Goal: Task Accomplishment & Management: Manage account settings

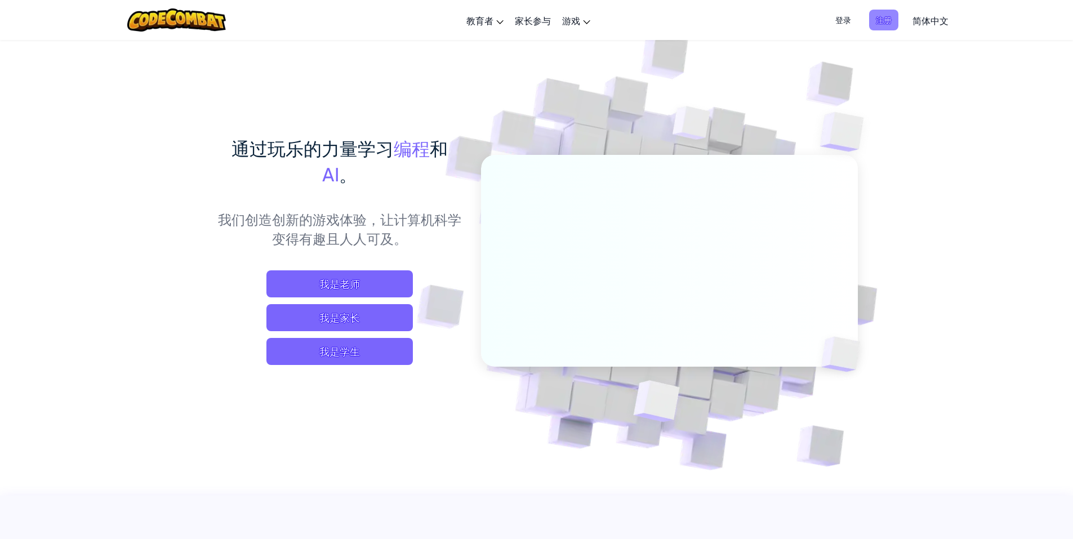
click at [889, 21] on span "注册" at bounding box center [883, 20] width 29 height 21
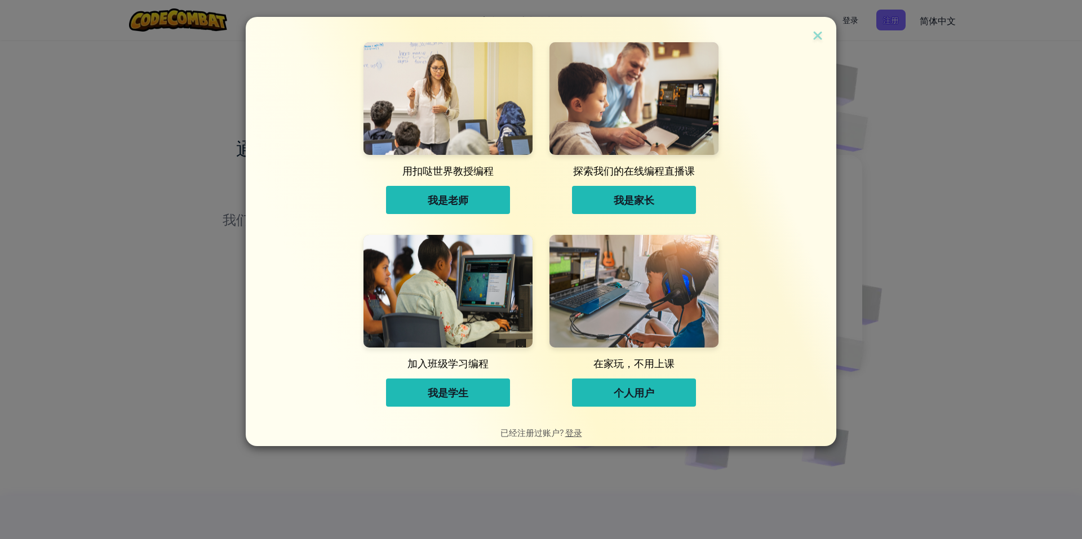
click at [633, 199] on span "我是家长" at bounding box center [633, 200] width 41 height 14
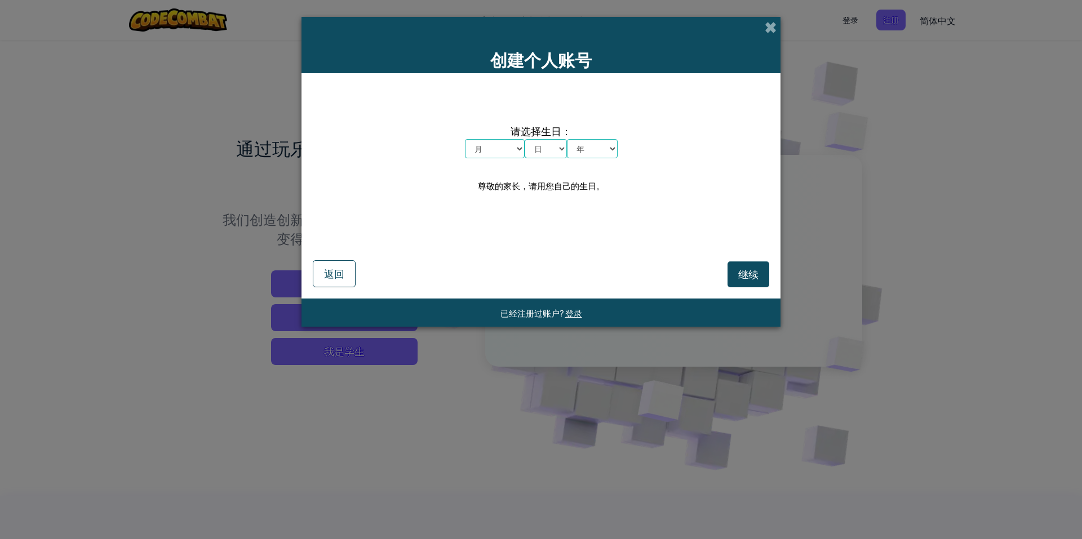
click at [513, 145] on select "月 一月 二月 三月 四月 五月 六月 七月 八月 九月 十月 十一月 十二月" at bounding box center [495, 148] width 60 height 19
select select "7"
click at [465, 139] on select "月 一月 二月 三月 四月 五月 六月 七月 八月 九月 十月 十一月 十二月" at bounding box center [495, 148] width 60 height 19
click at [555, 149] on select "日 1 2 3 4 5 6 7 8 9 10 11 12 13 14 15 16 17 18 19 20 21 22 23 24 25 26 27 28 29…" at bounding box center [545, 148] width 42 height 19
select select "10"
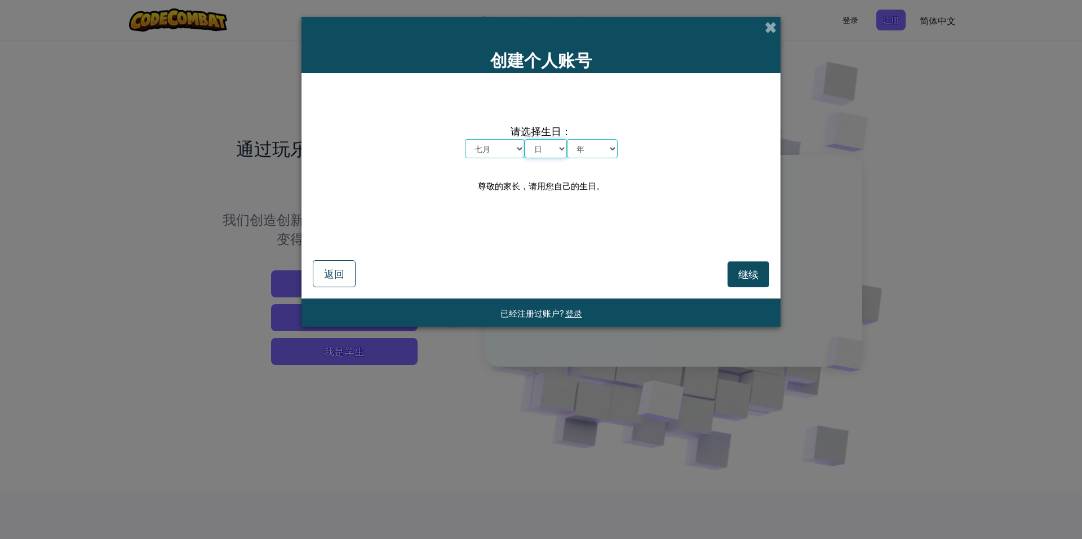
click at [524, 139] on select "日 1 2 3 4 5 6 7 8 9 10 11 12 13 14 15 16 17 18 19 20 21 22 23 24 25 26 27 28 29…" at bounding box center [545, 148] width 42 height 19
click at [608, 148] on select "年 2025 2024 2023 2022 2021 2020 2019 2018 2017 2016 2015 2014 2013 2012 2011 20…" at bounding box center [592, 148] width 51 height 19
select select "1980"
click at [567, 139] on select "年 2025 2024 2023 2022 2021 2020 2019 2018 2017 2016 2015 2014 2013 2012 2011 20…" at bounding box center [592, 148] width 51 height 19
click at [739, 272] on span "继续" at bounding box center [748, 274] width 20 height 13
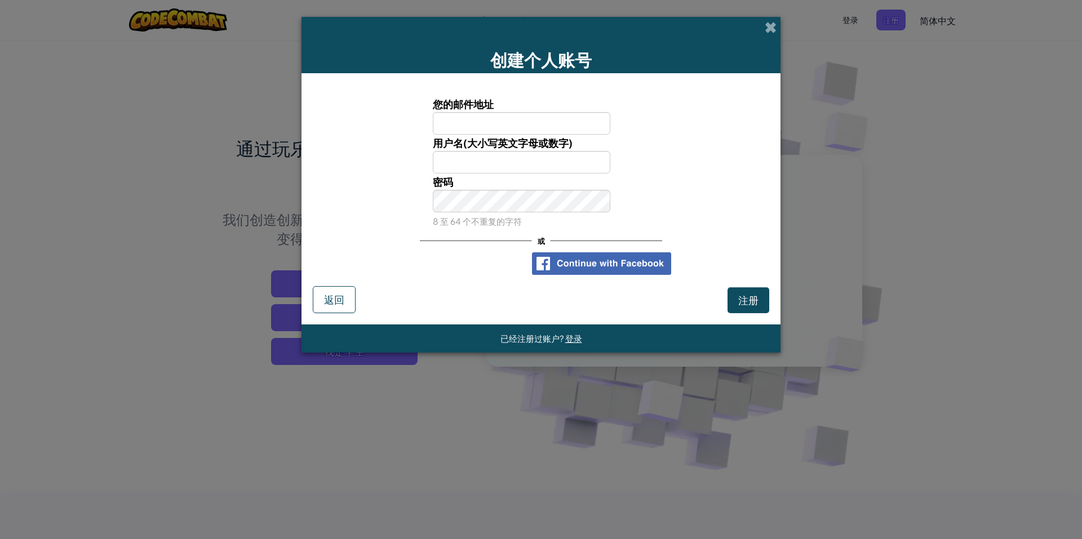
click at [506, 120] on input "您的邮件地址" at bounding box center [522, 123] width 178 height 23
type input "[EMAIL_ADDRESS][DOMAIN_NAME]"
click at [478, 164] on input "用户名(大小写英文字母或数字)" at bounding box center [522, 162] width 178 height 23
click at [649, 234] on div "或" at bounding box center [541, 240] width 242 height 23
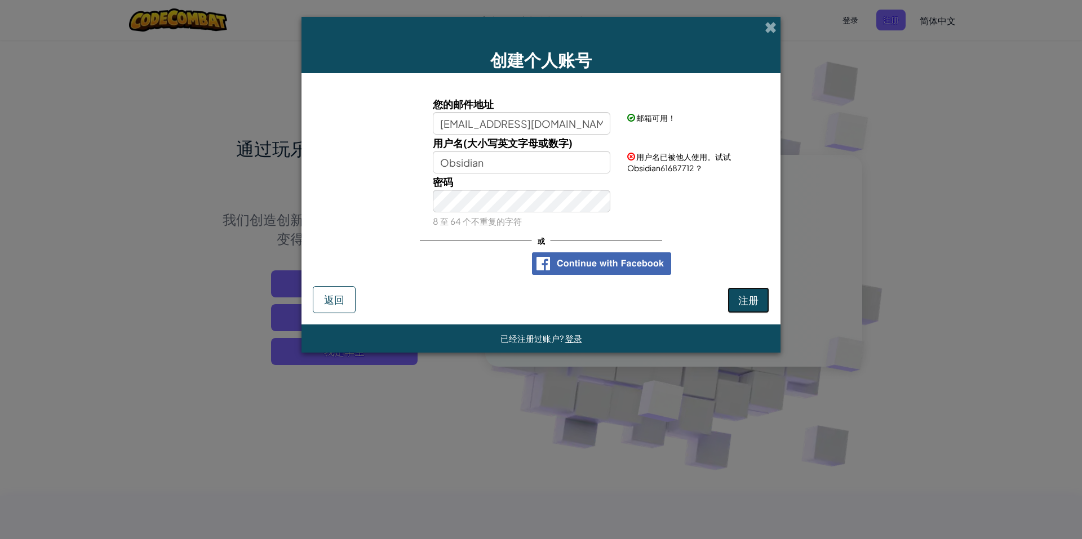
click at [741, 296] on span "注册" at bounding box center [748, 299] width 20 height 13
click at [489, 163] on input "Obsidian" at bounding box center [522, 162] width 178 height 23
drag, startPoint x: 492, startPoint y: 163, endPoint x: 429, endPoint y: 163, distance: 63.1
click at [429, 163] on div "用户名(大小写英文字母或数字) Obsidian" at bounding box center [521, 154] width 195 height 39
type input "cztddx"
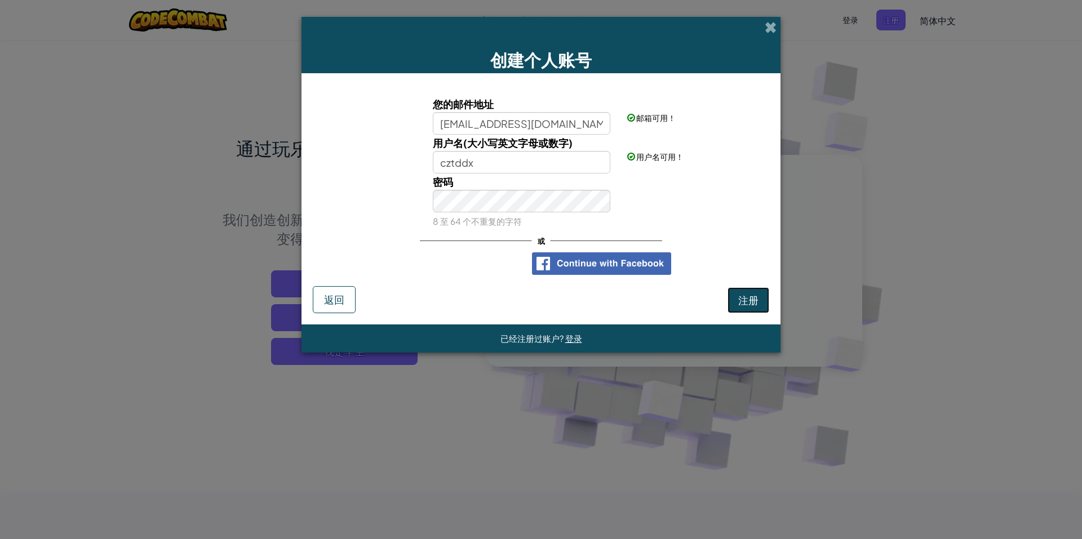
click at [742, 299] on button "注册" at bounding box center [748, 300] width 42 height 26
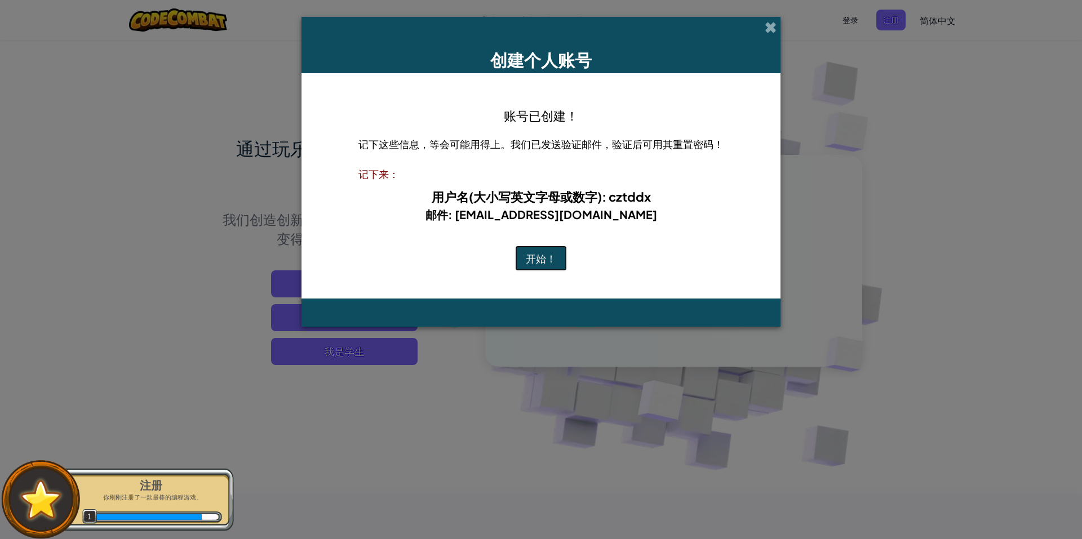
click at [561, 257] on button "开始！" at bounding box center [541, 259] width 52 height 26
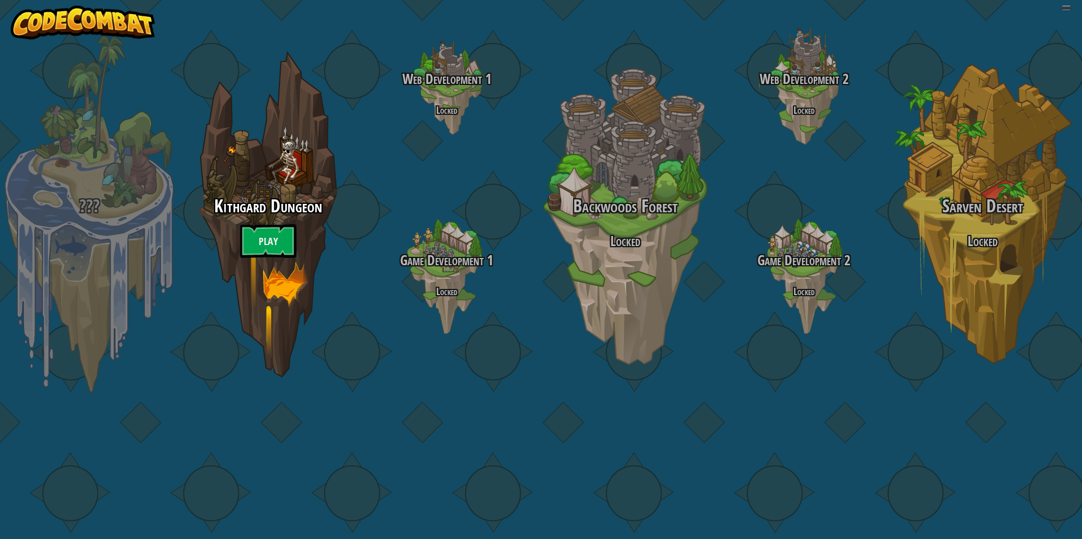
select select "zh-HANS"
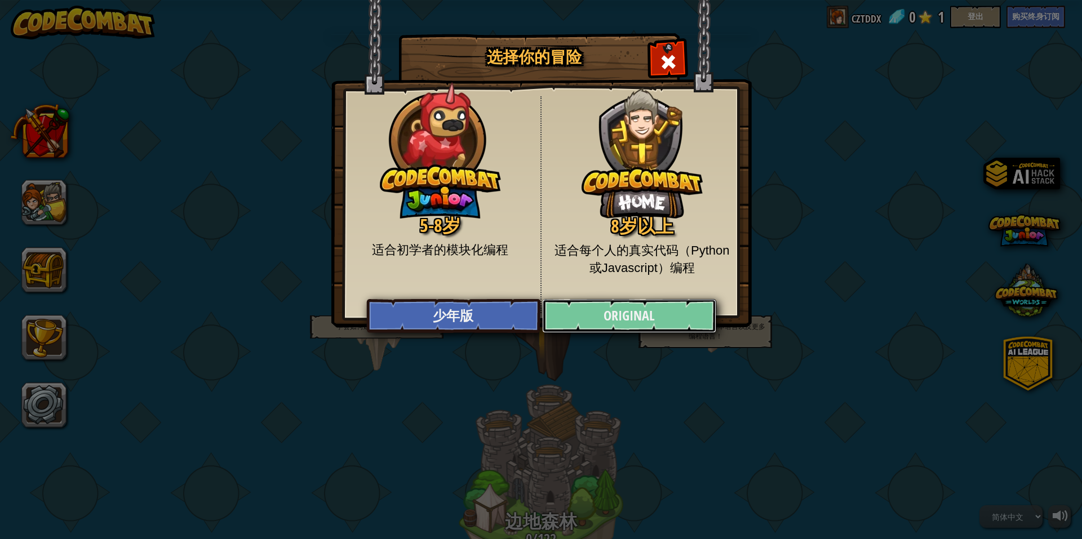
click at [633, 310] on link "Original" at bounding box center [629, 316] width 174 height 34
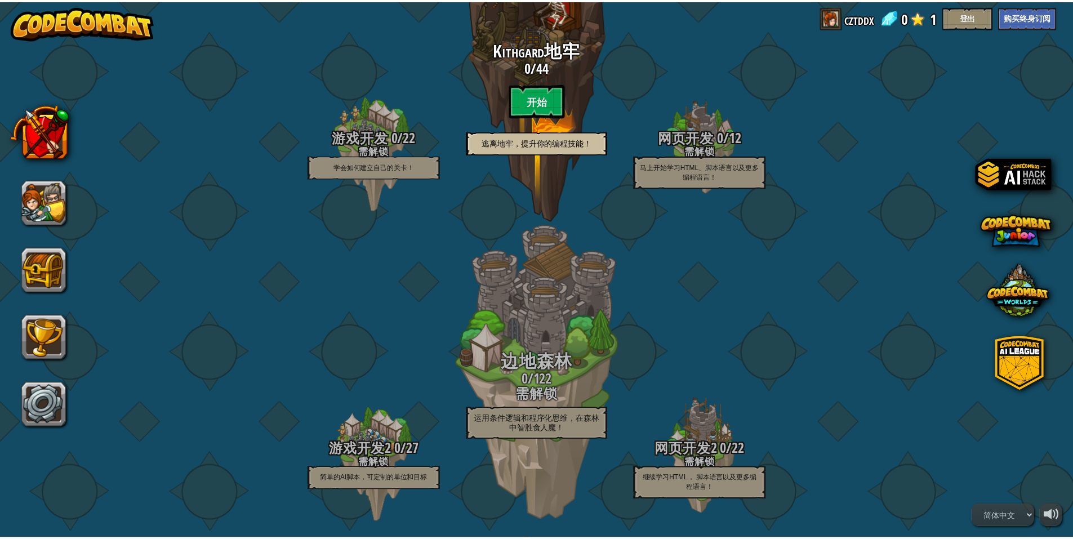
scroll to position [56, 0]
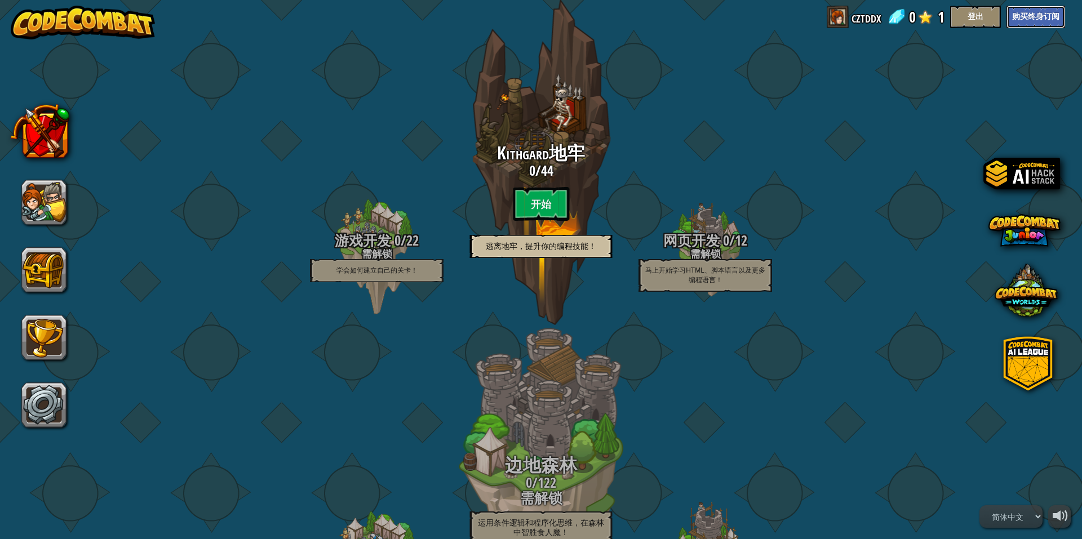
click at [1039, 17] on button "购买终身订阅" at bounding box center [1035, 17] width 59 height 23
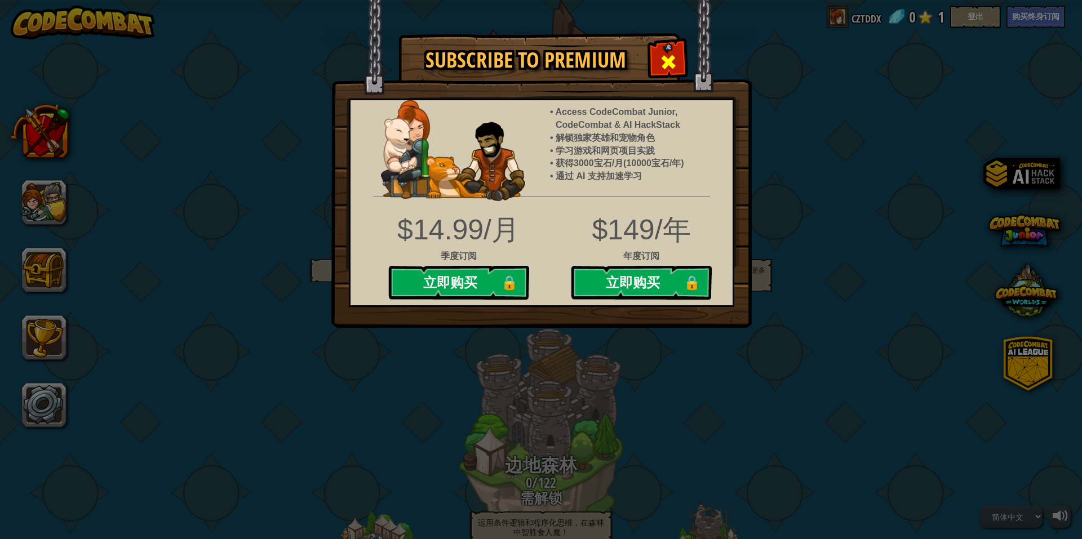
click at [666, 60] on span at bounding box center [668, 62] width 18 height 18
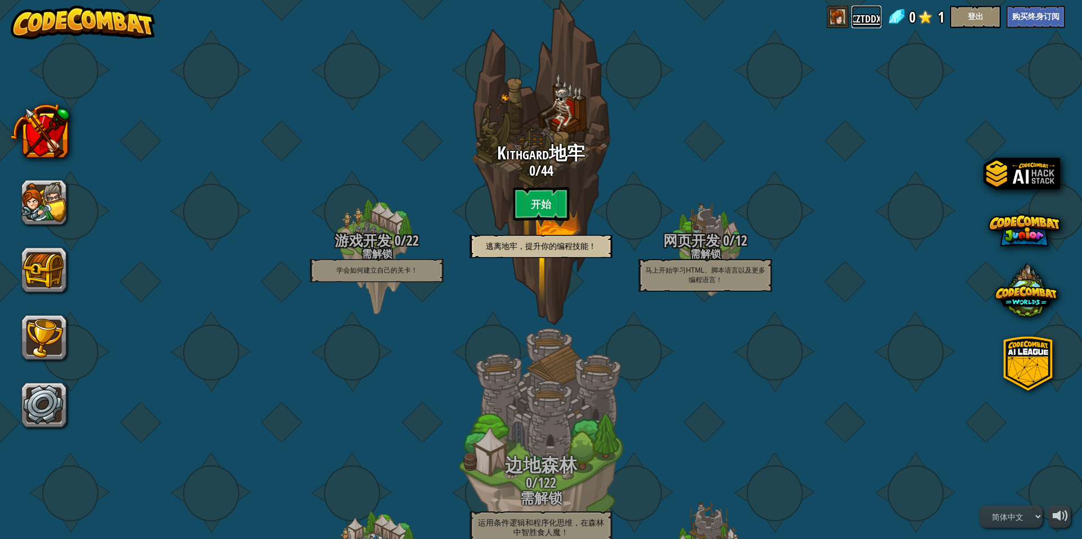
click at [860, 15] on link "cztddx" at bounding box center [866, 17] width 30 height 23
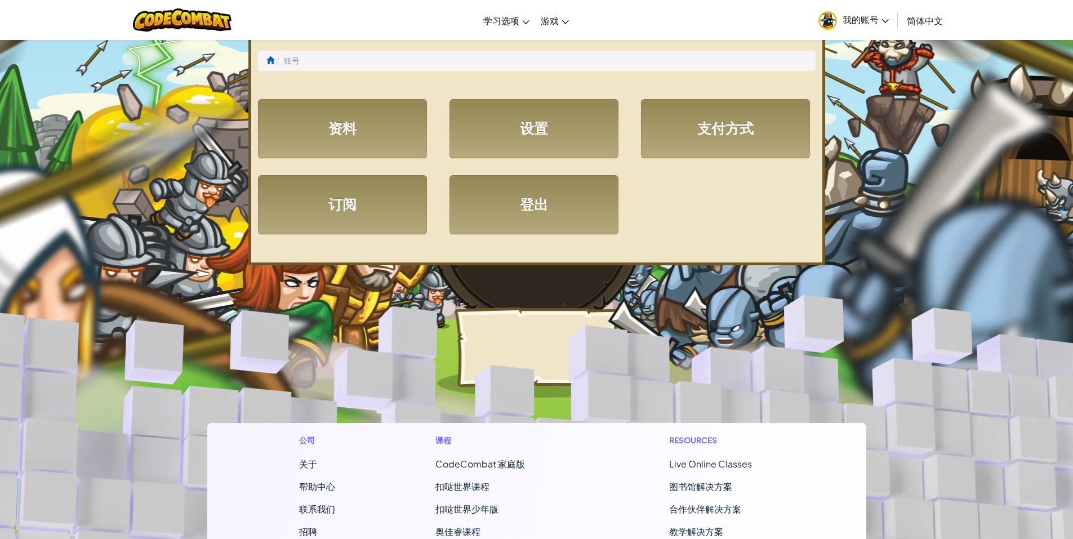
click at [859, 21] on span "我的账号" at bounding box center [866, 20] width 46 height 12
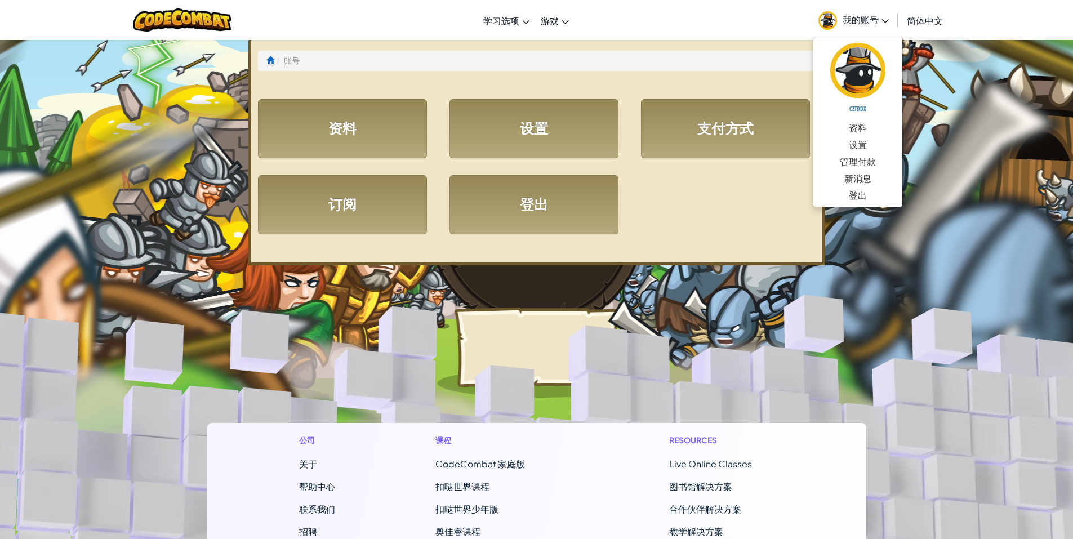
click at [666, 204] on div "资料 设置 支付方式 订阅 登出" at bounding box center [537, 175] width 575 height 153
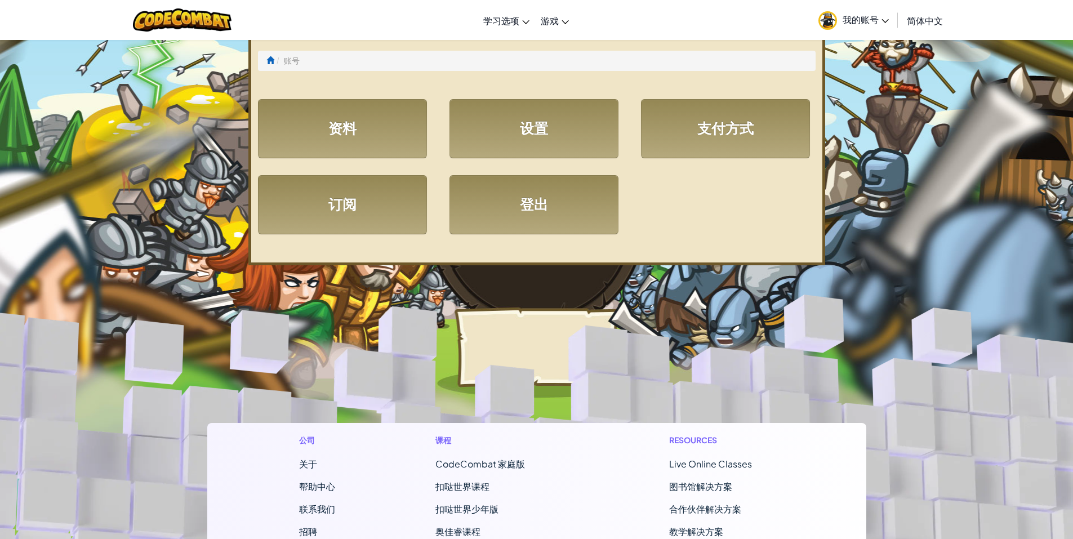
click at [869, 24] on span "我的账号" at bounding box center [866, 20] width 46 height 12
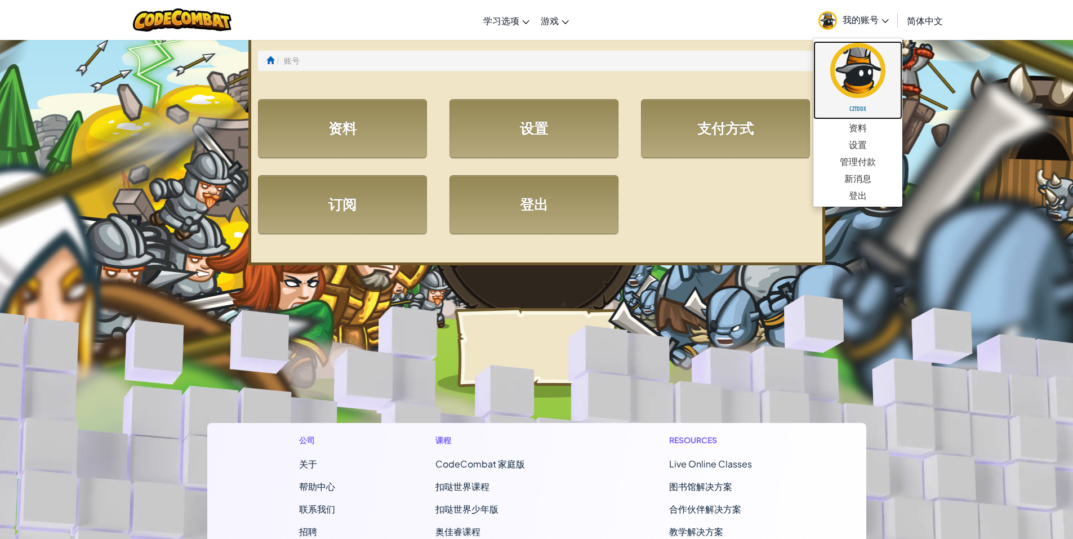
click at [864, 108] on h5 "cztddx" at bounding box center [858, 108] width 66 height 8
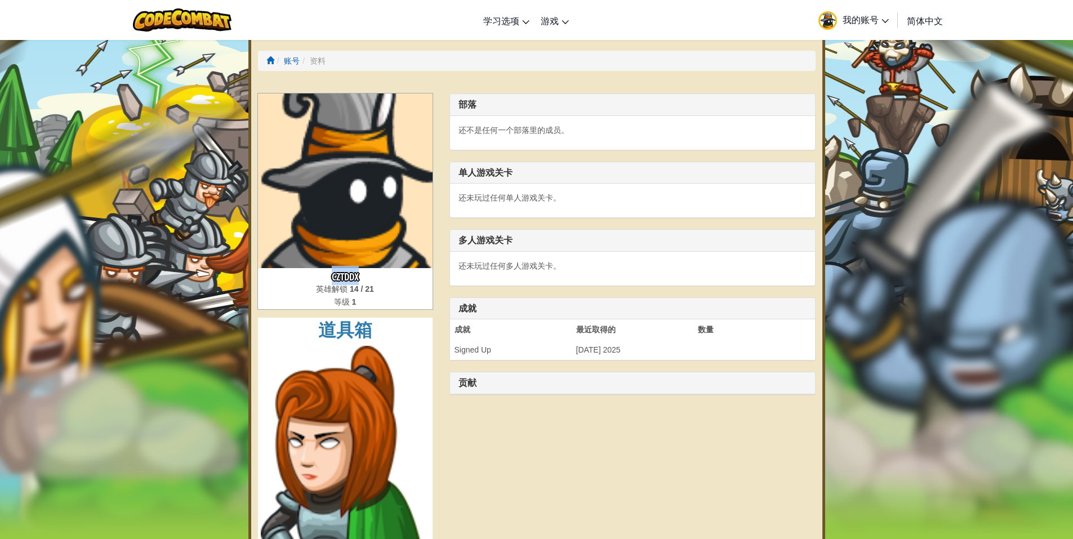
drag, startPoint x: 324, startPoint y: 275, endPoint x: 367, endPoint y: 275, distance: 42.2
click at [367, 275] on h3 "cztddx" at bounding box center [345, 275] width 175 height 15
copy h3 "cztddx"
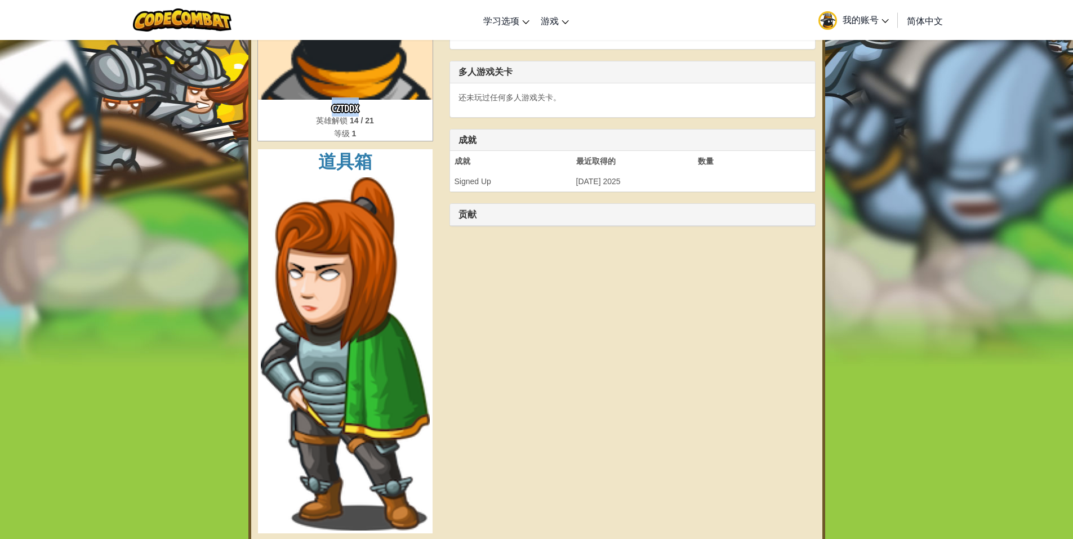
scroll to position [169, 0]
click at [849, 22] on span "我的账号" at bounding box center [866, 20] width 46 height 12
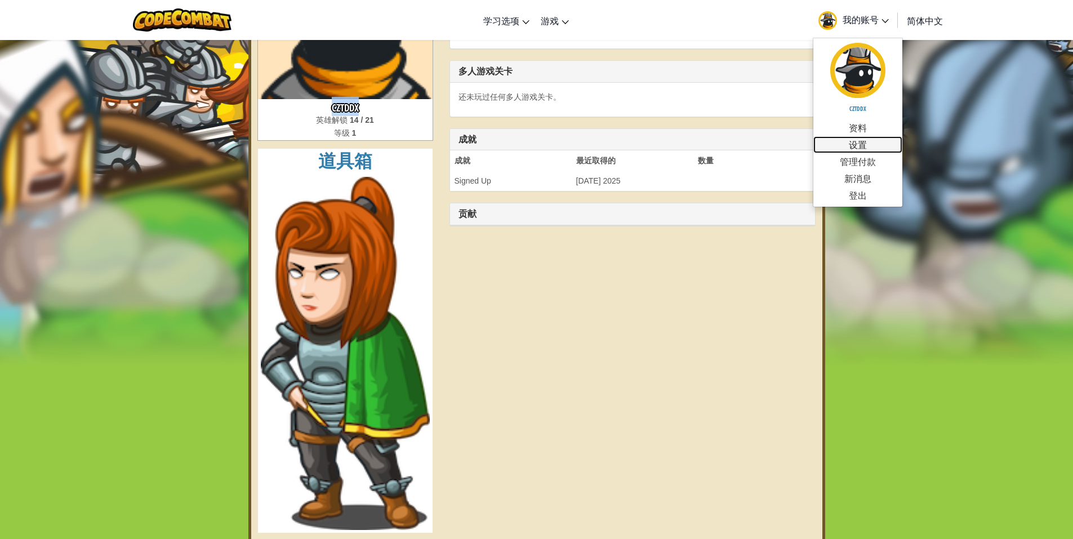
click at [856, 140] on link "设置" at bounding box center [857, 144] width 89 height 17
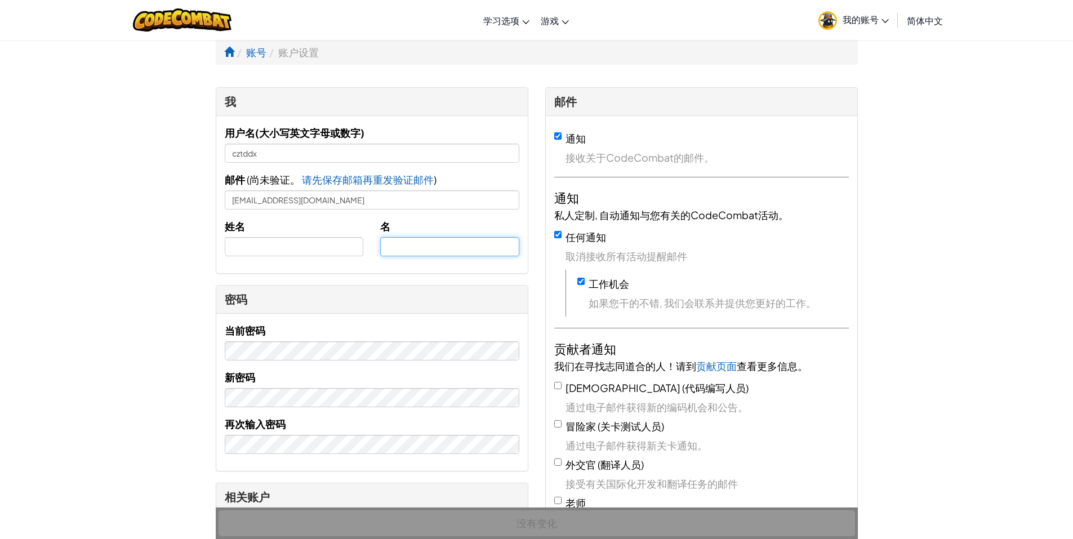
type input "cztddx"
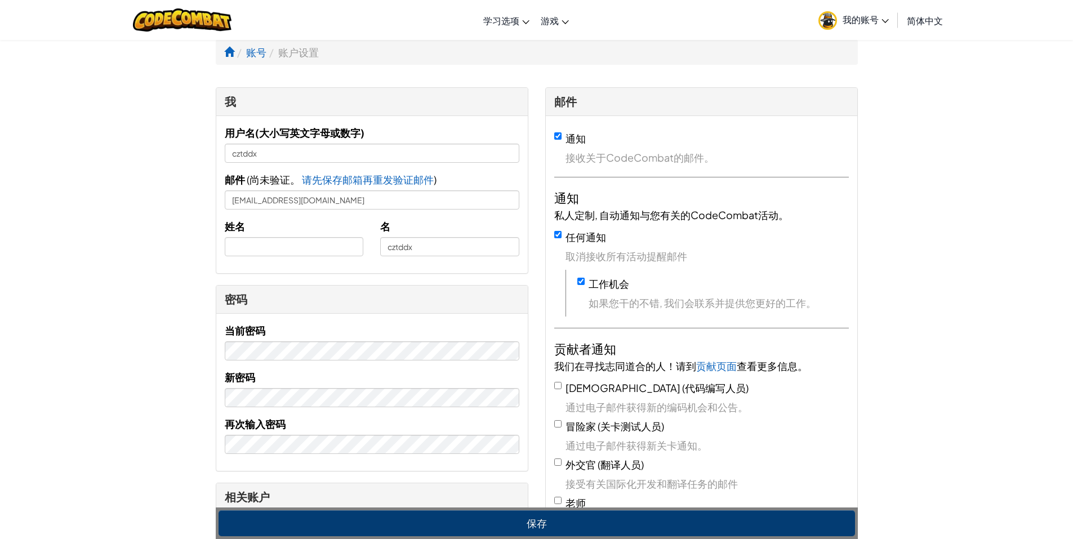
click at [830, 22] on img at bounding box center [828, 20] width 19 height 19
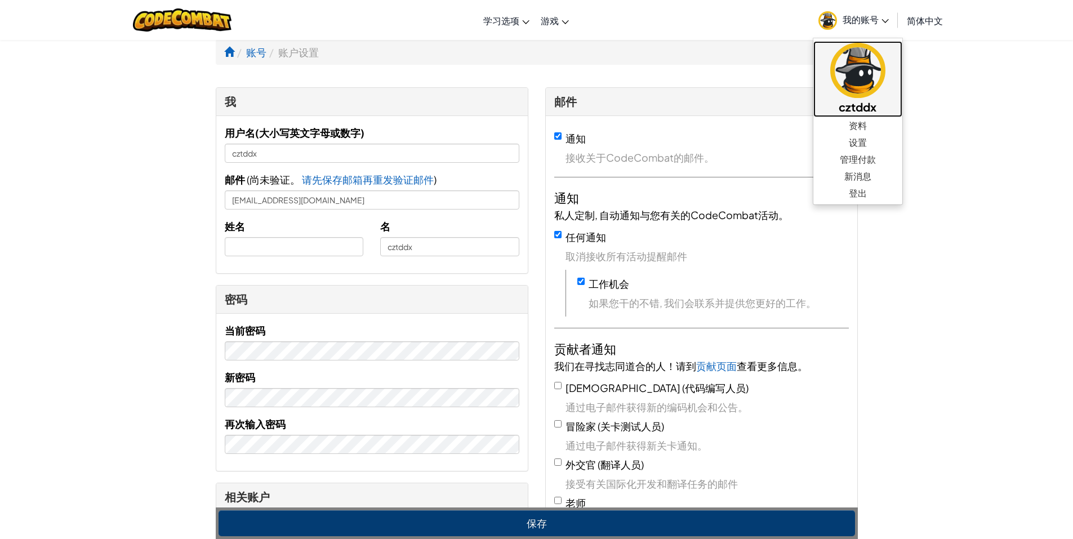
click at [859, 58] on img at bounding box center [857, 70] width 55 height 55
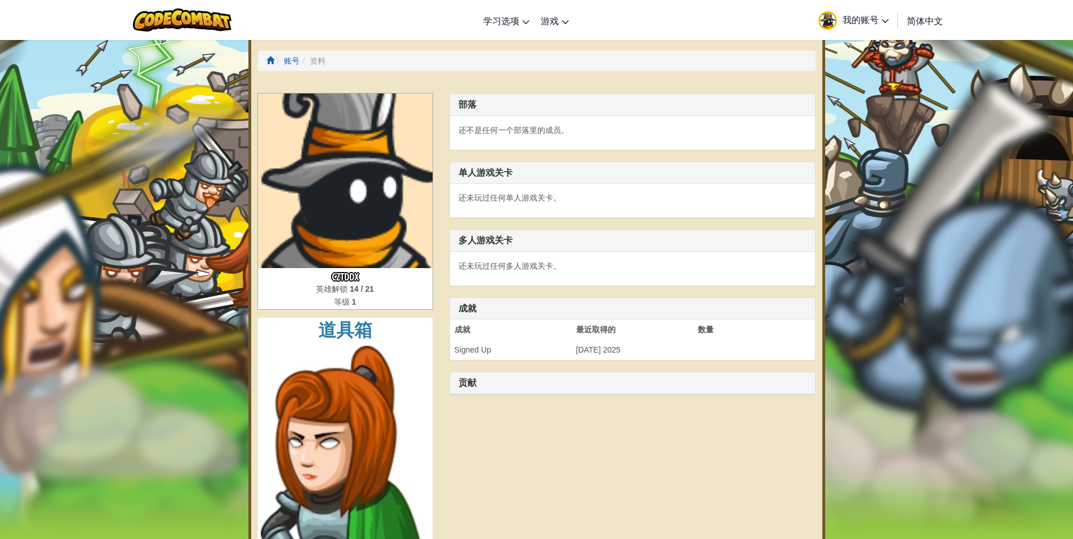
click at [361, 197] on img at bounding box center [345, 181] width 175 height 175
click at [322, 59] on li "资料" at bounding box center [313, 60] width 26 height 11
click at [267, 60] on span at bounding box center [270, 60] width 8 height 8
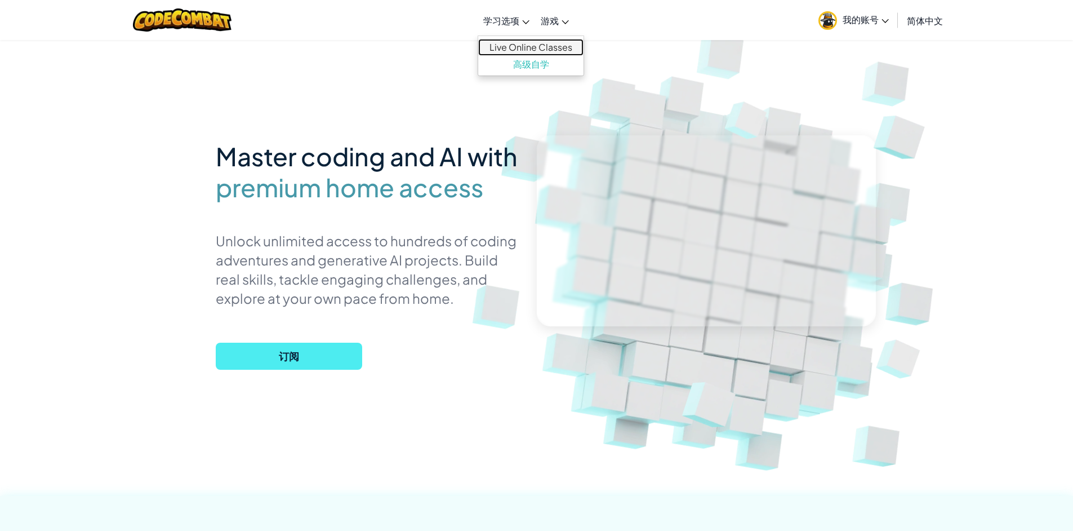
click at [515, 50] on link "Live Online Classes" at bounding box center [530, 47] width 105 height 17
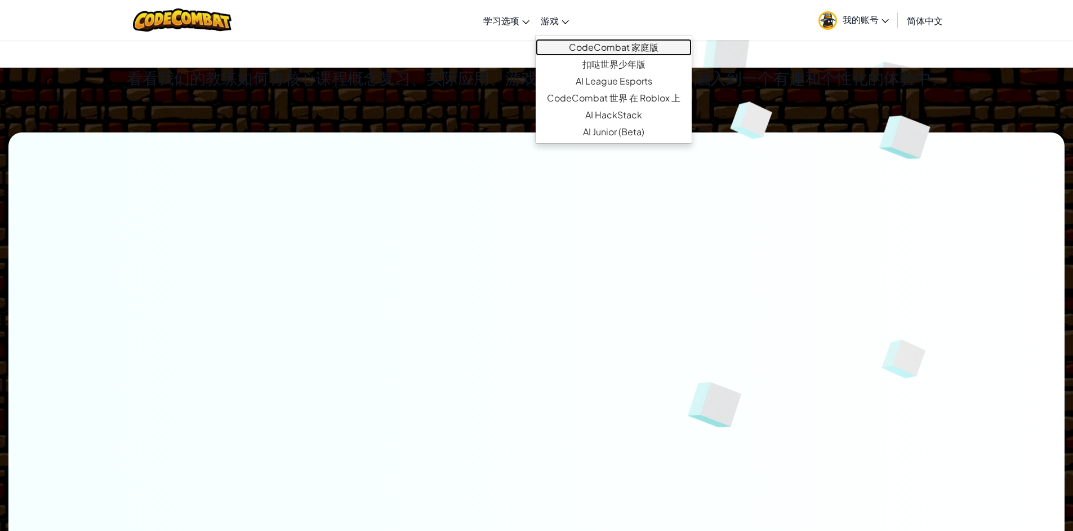
click at [564, 45] on link "CodeCombat 家庭版" at bounding box center [614, 47] width 156 height 17
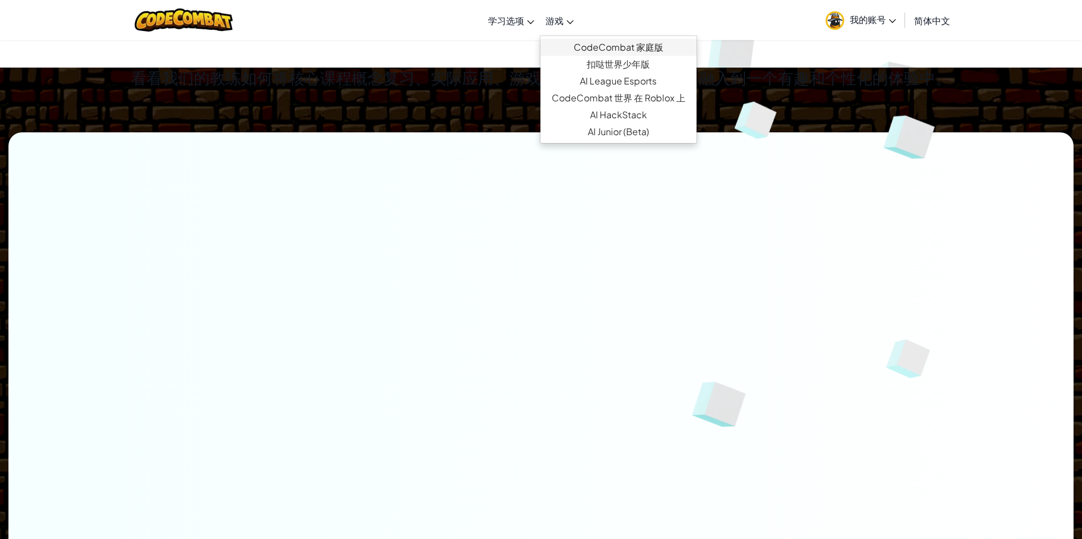
select select "zh-HANS"
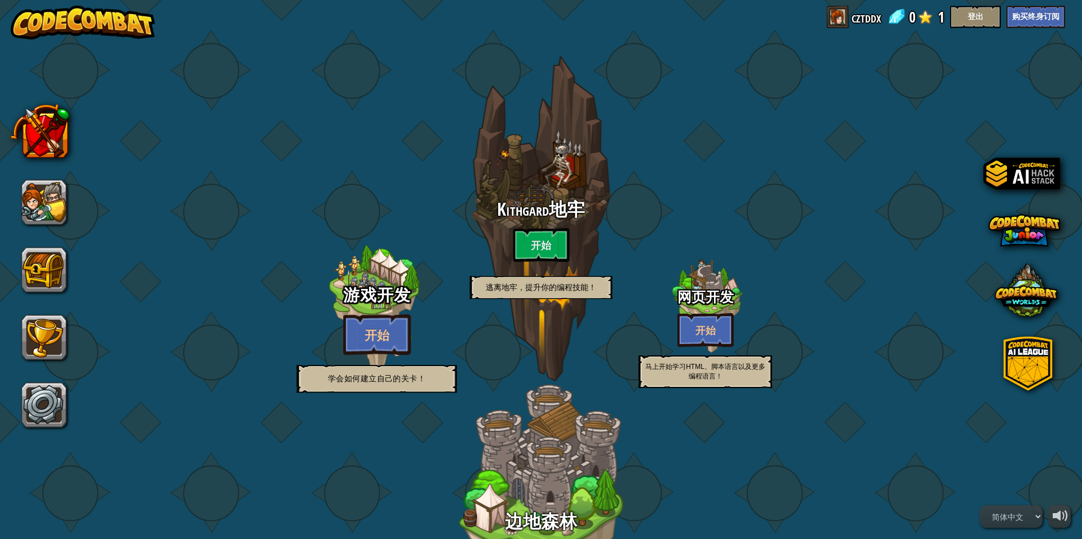
select select "zh-HANS"
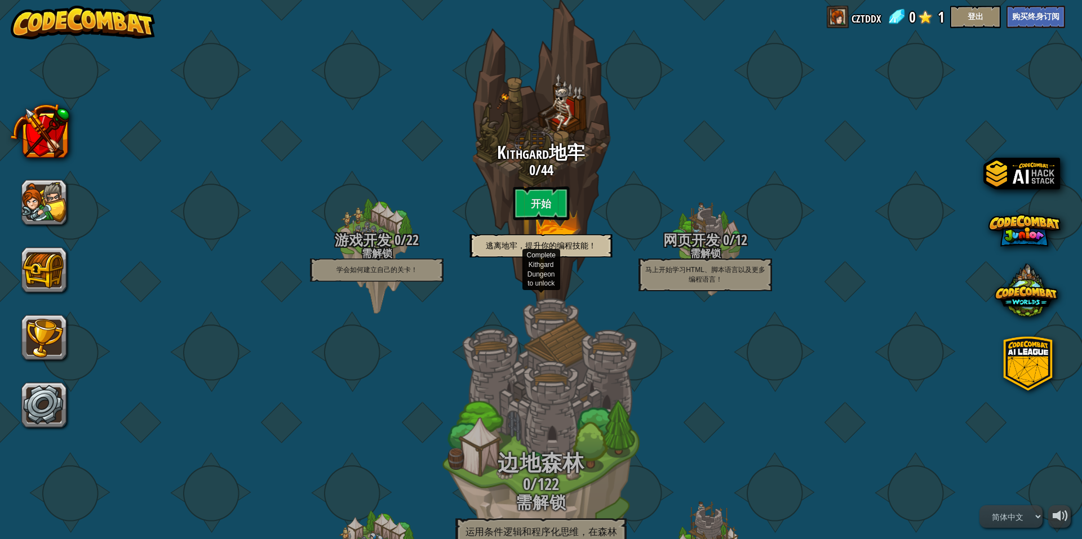
scroll to position [56, 0]
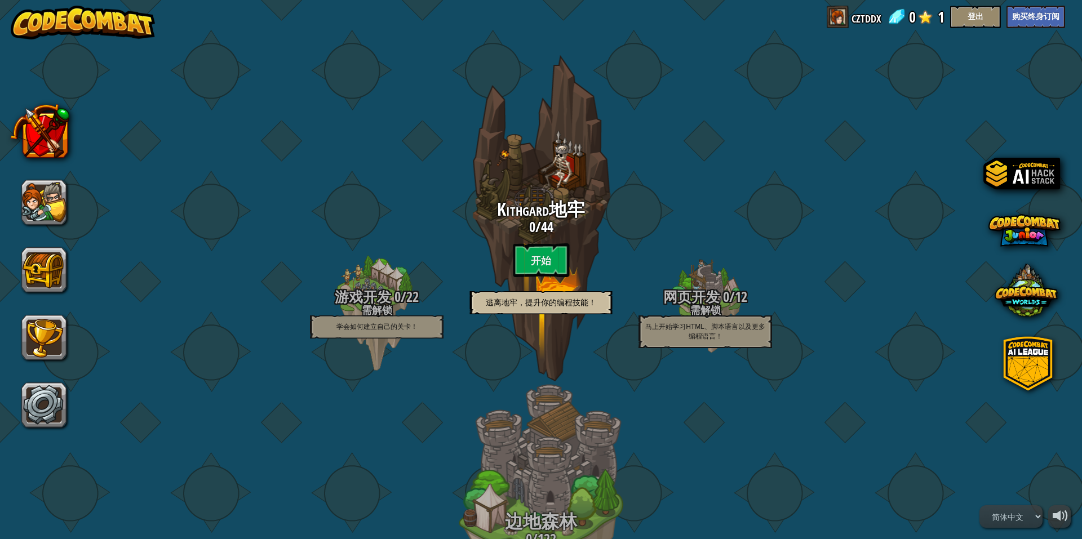
select select "zh-HANS"
click at [856, 17] on link "cztddx" at bounding box center [866, 17] width 30 height 23
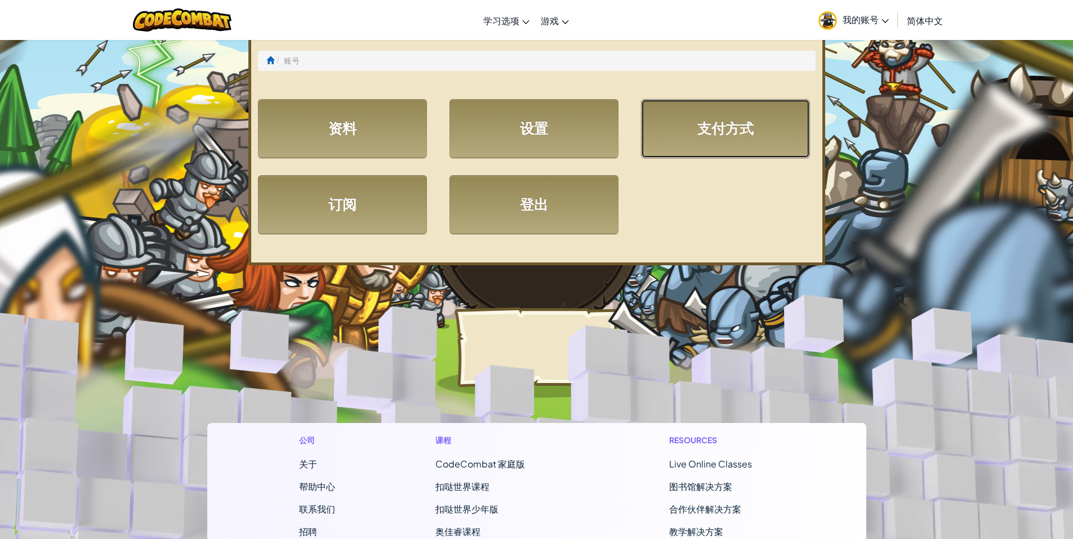
click at [742, 134] on link "支付方式" at bounding box center [725, 128] width 169 height 59
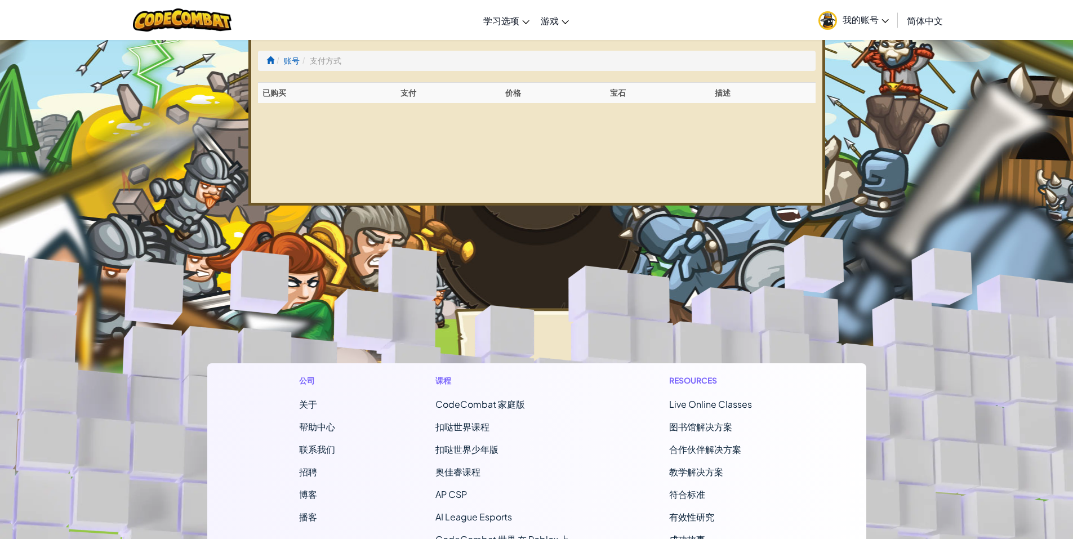
click at [868, 21] on span "我的账号" at bounding box center [866, 20] width 46 height 12
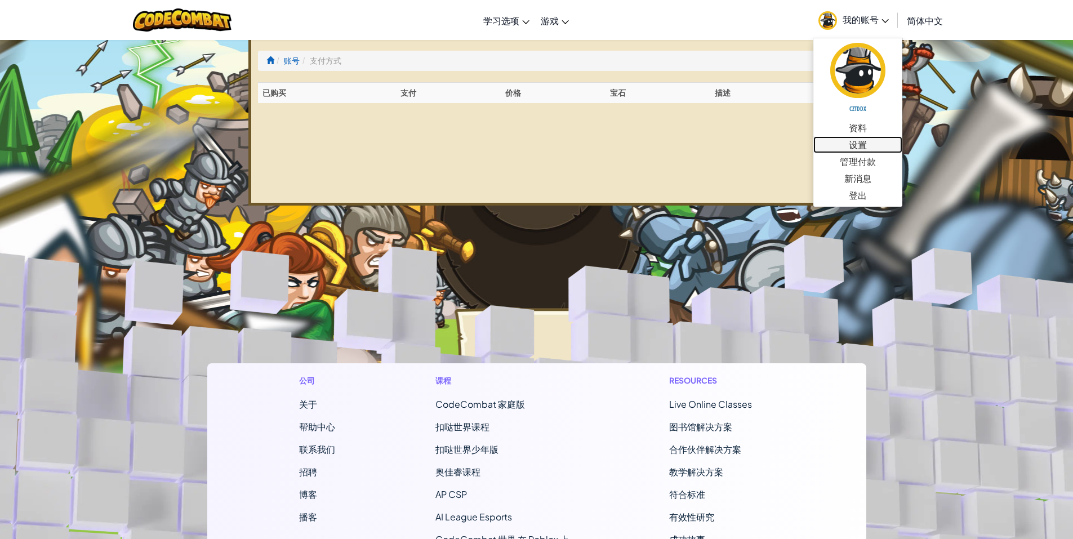
click at [871, 149] on link "设置" at bounding box center [857, 144] width 89 height 17
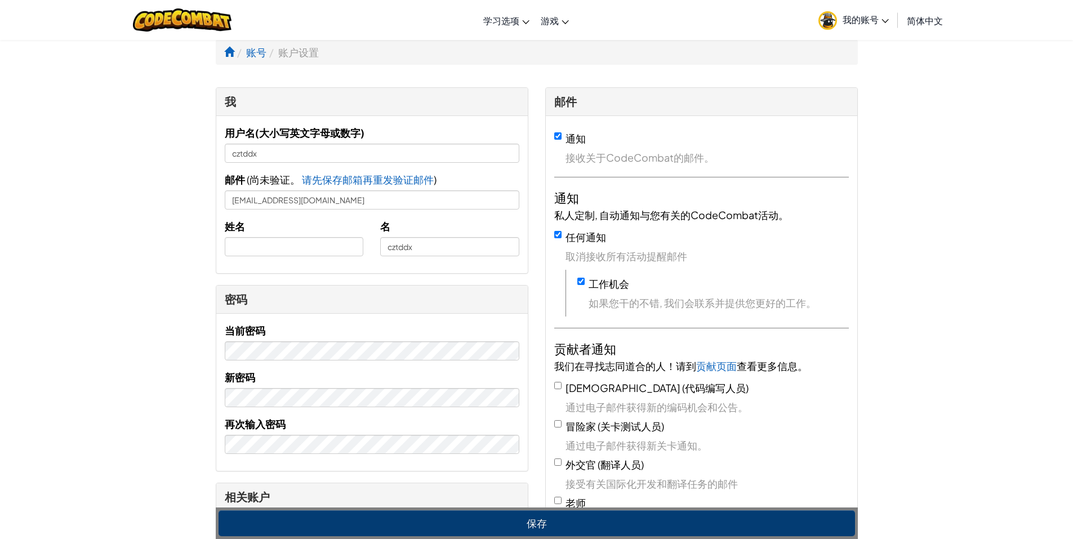
click at [869, 23] on span "我的账号" at bounding box center [866, 20] width 46 height 12
click at [737, 76] on div "我 用户名(大小写英文字母或数字) cztddx 邮件 ( 尚未验证。 请先保存邮箱再重发验证邮件 邮件已发送！检查您的收件箱 ) lidimail@sina…" at bounding box center [537, 493] width 642 height 835
